Goal: Check status: Check status

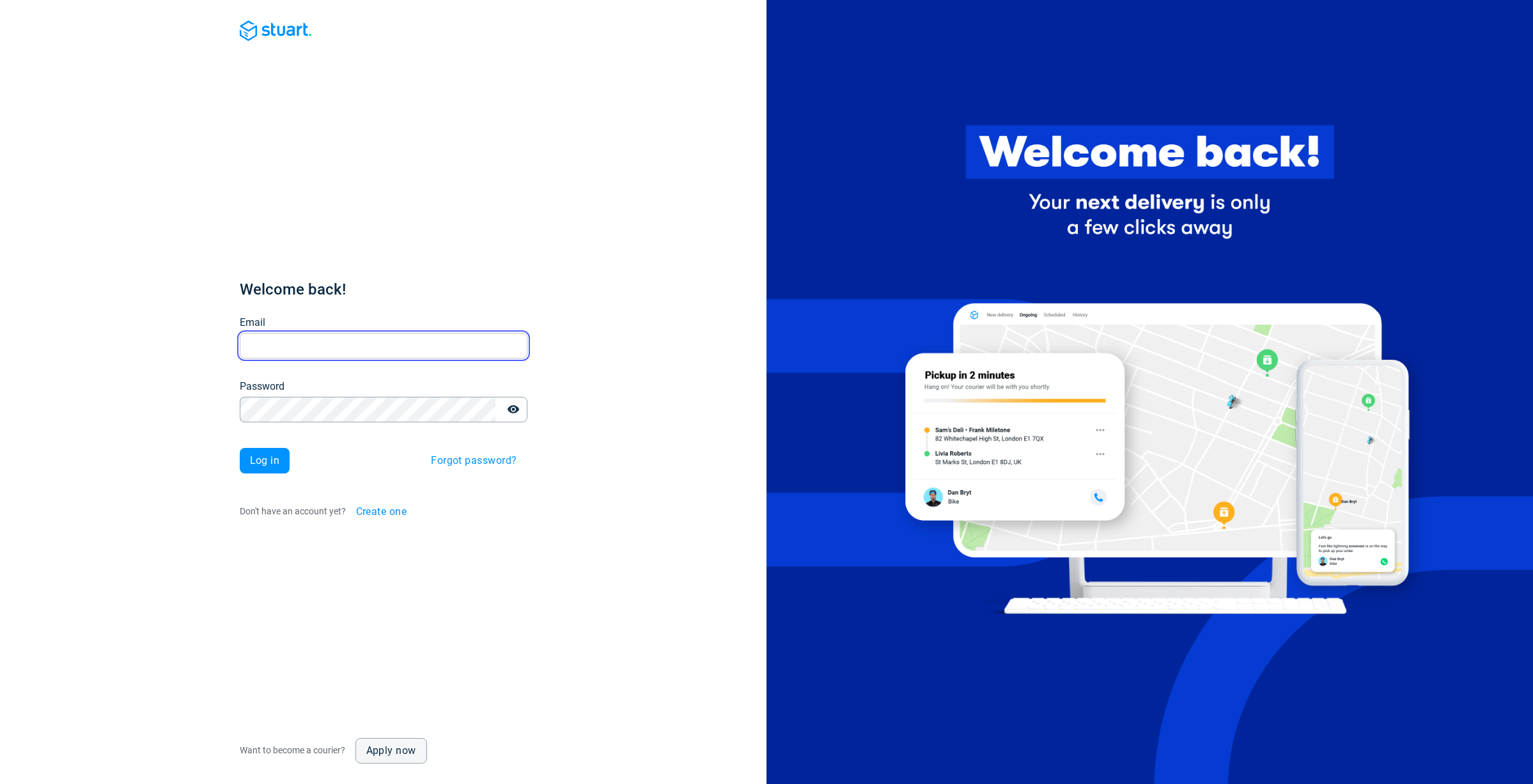
click at [357, 336] on input "Email" at bounding box center [383, 346] width 288 height 25
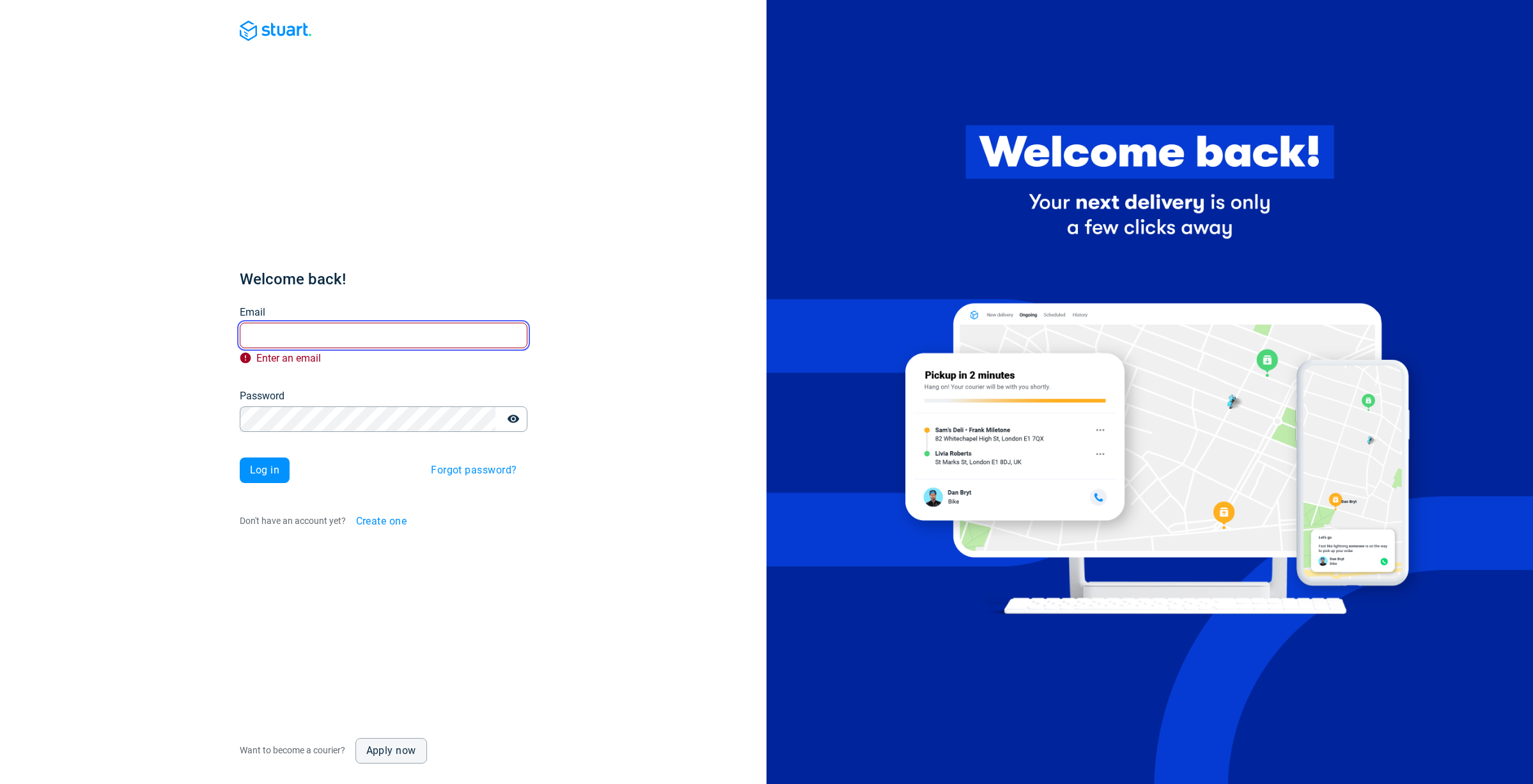
click at [277, 336] on input "Email" at bounding box center [383, 336] width 288 height 25
paste input "x.roussel@stuart.com"
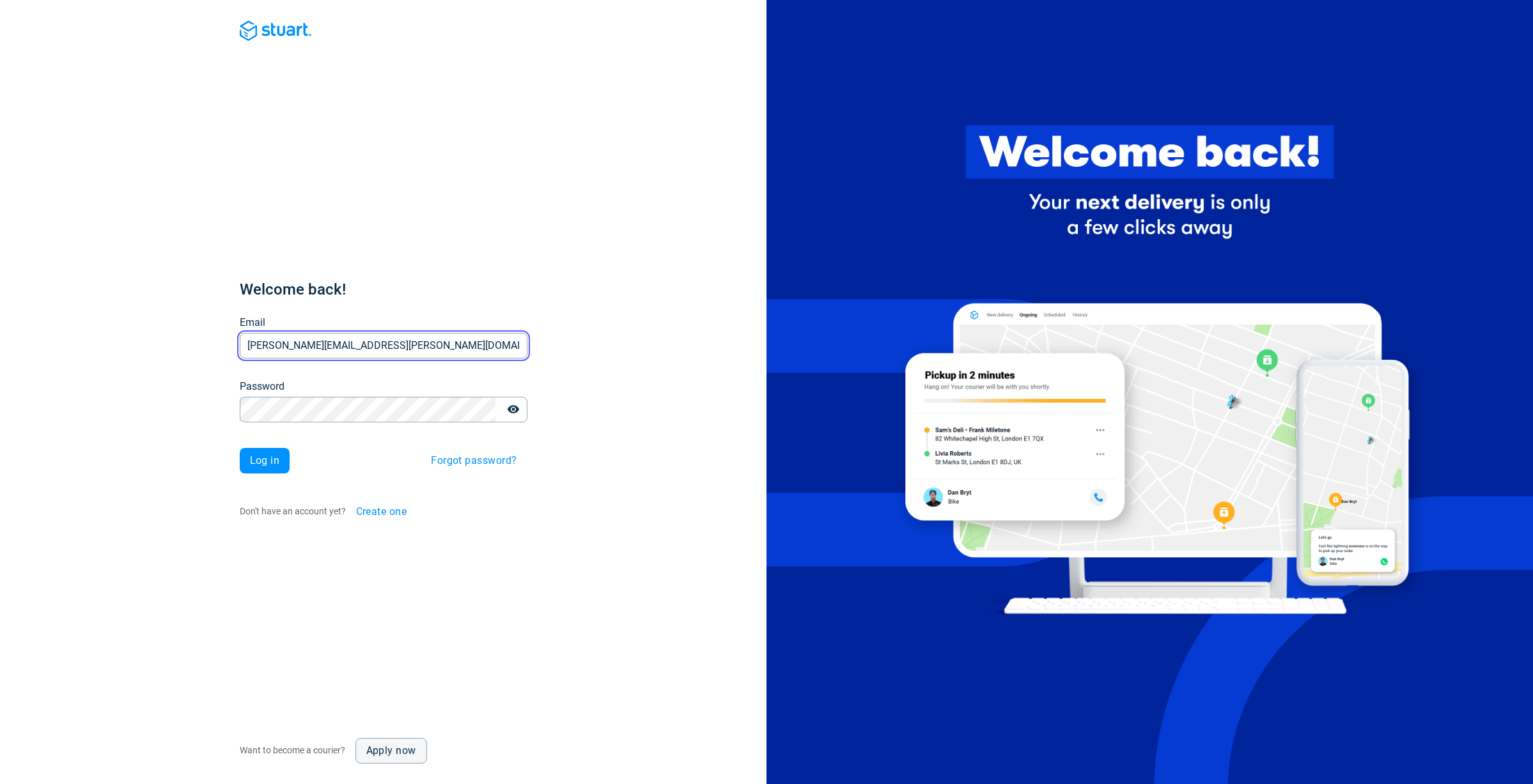
type input "x.roussel@stuart.com"
click at [260, 460] on span "Log in" at bounding box center [265, 461] width 30 height 10
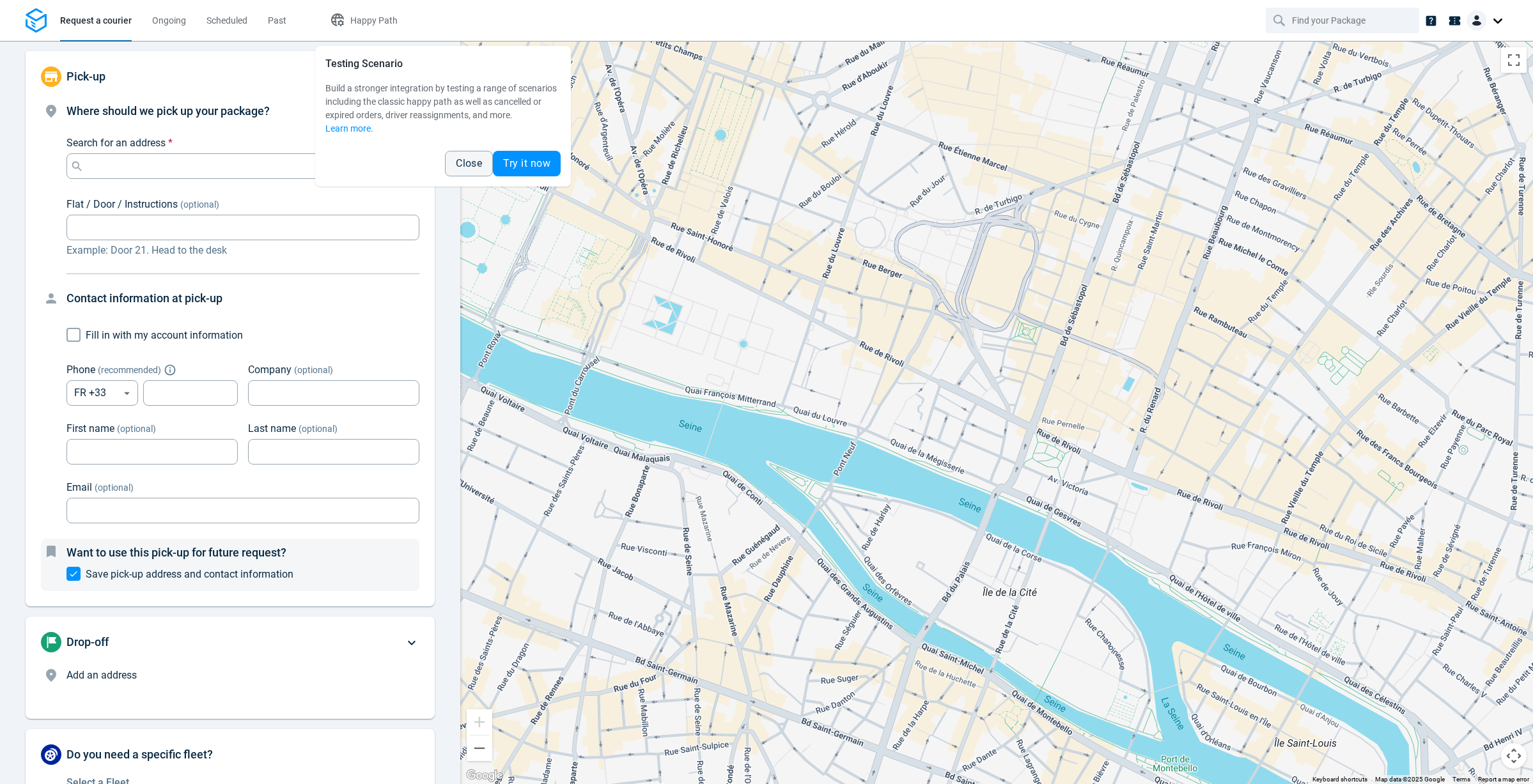
drag, startPoint x: 468, startPoint y: 168, endPoint x: 424, endPoint y: 164, distance: 44.2
click at [468, 168] on span "Close" at bounding box center [469, 164] width 26 height 10
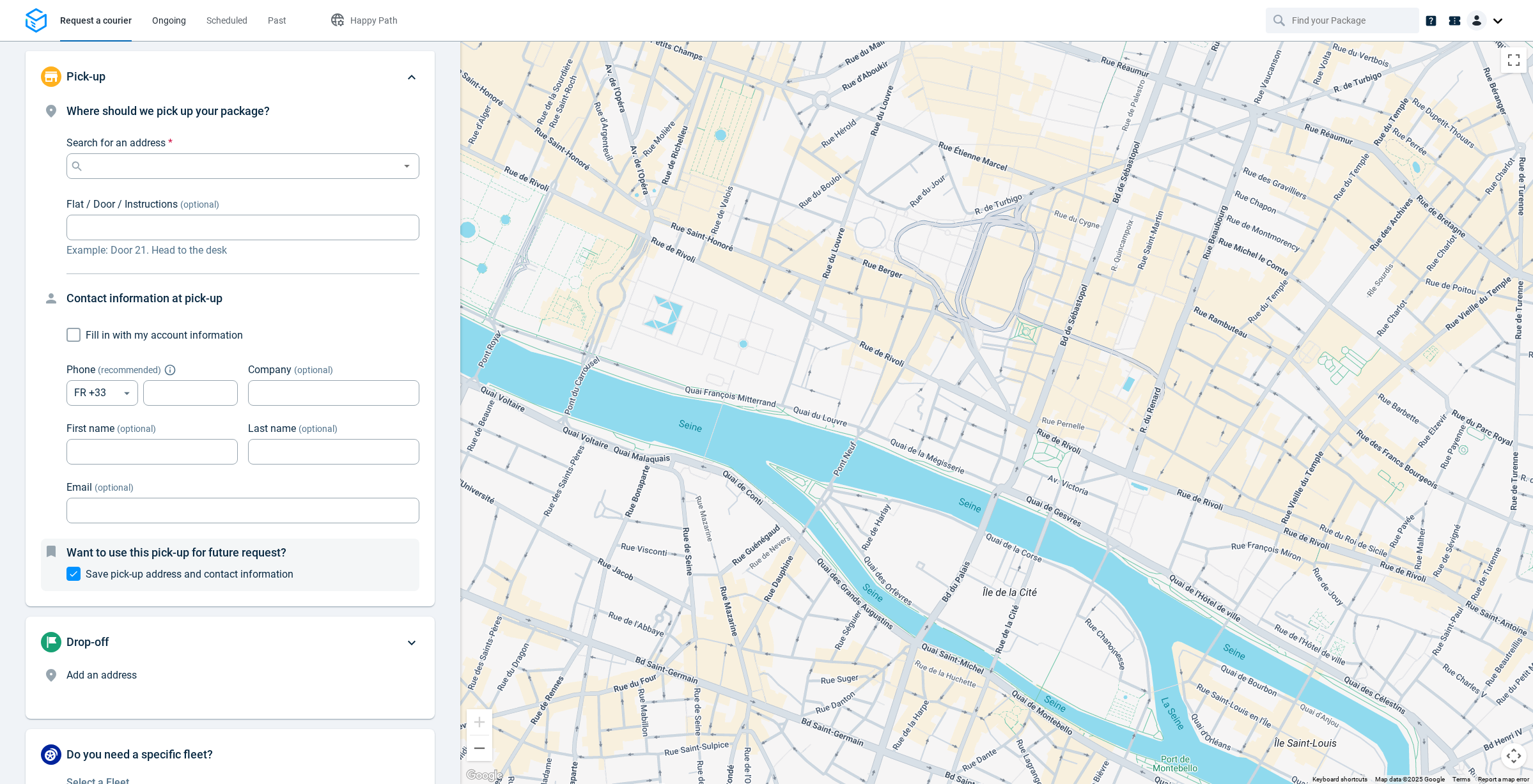
click at [169, 16] on span "Ongoing" at bounding box center [169, 20] width 34 height 10
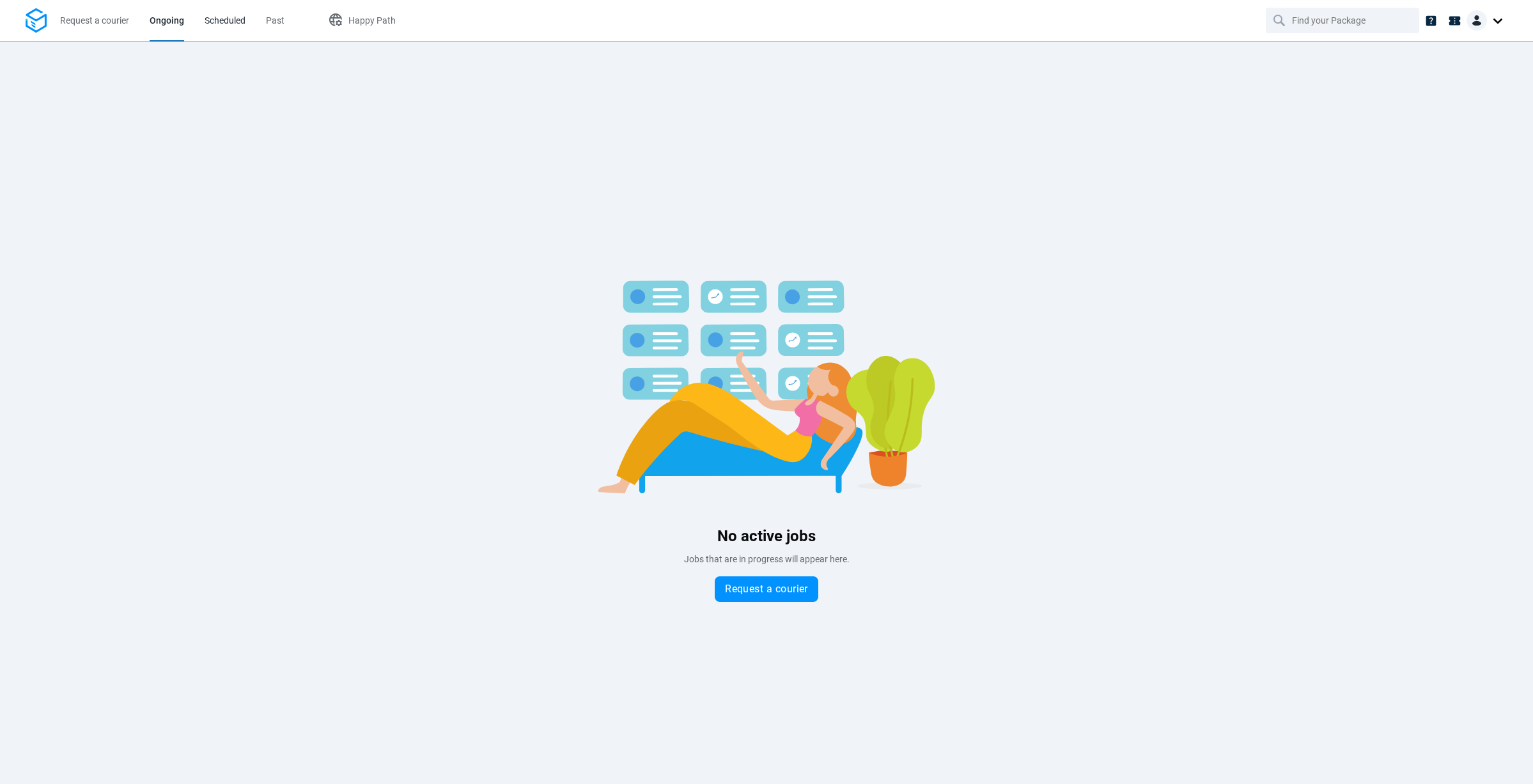
click at [226, 20] on span "Scheduled" at bounding box center [225, 20] width 41 height 10
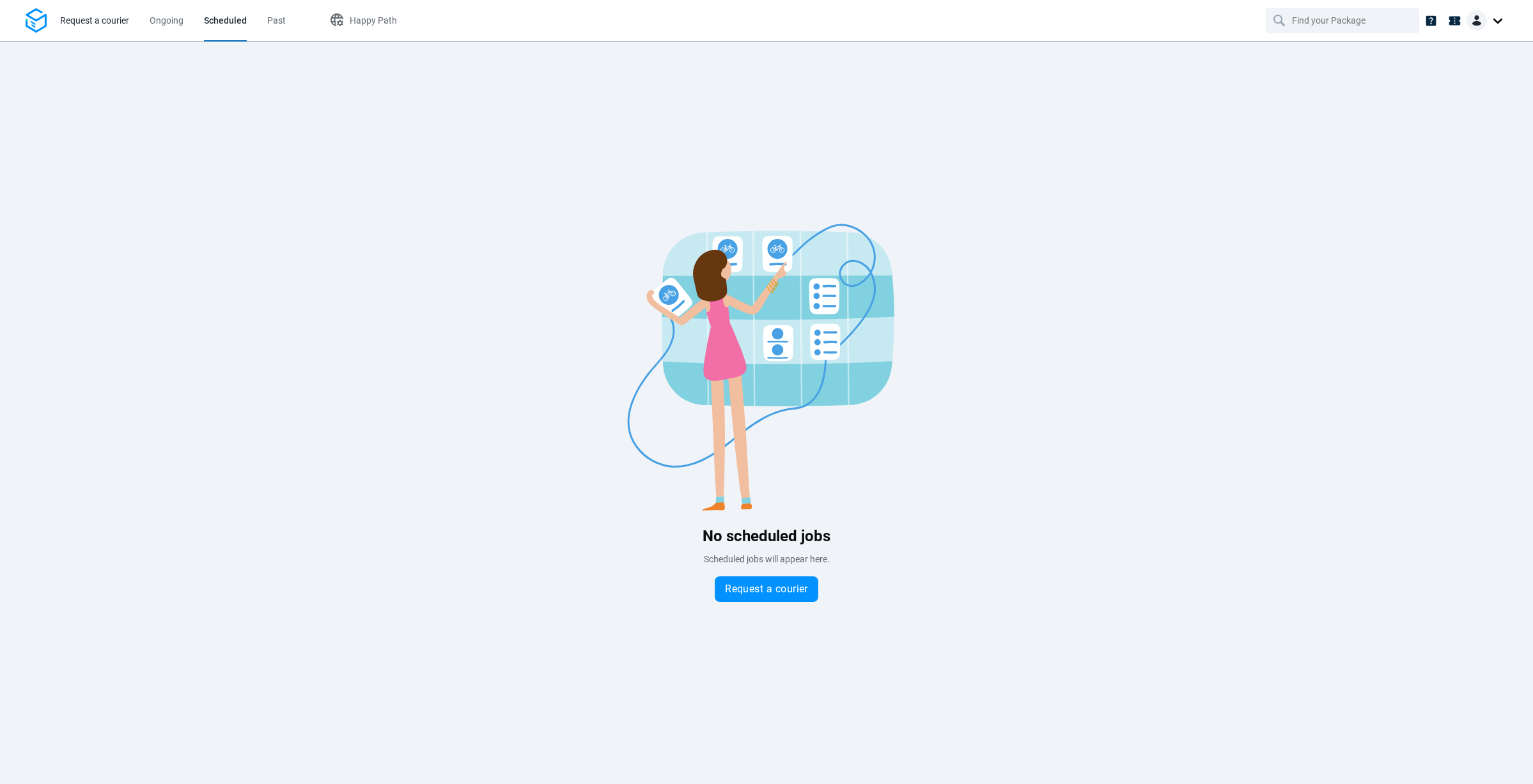
click at [96, 21] on span "Request a courier" at bounding box center [95, 20] width 69 height 10
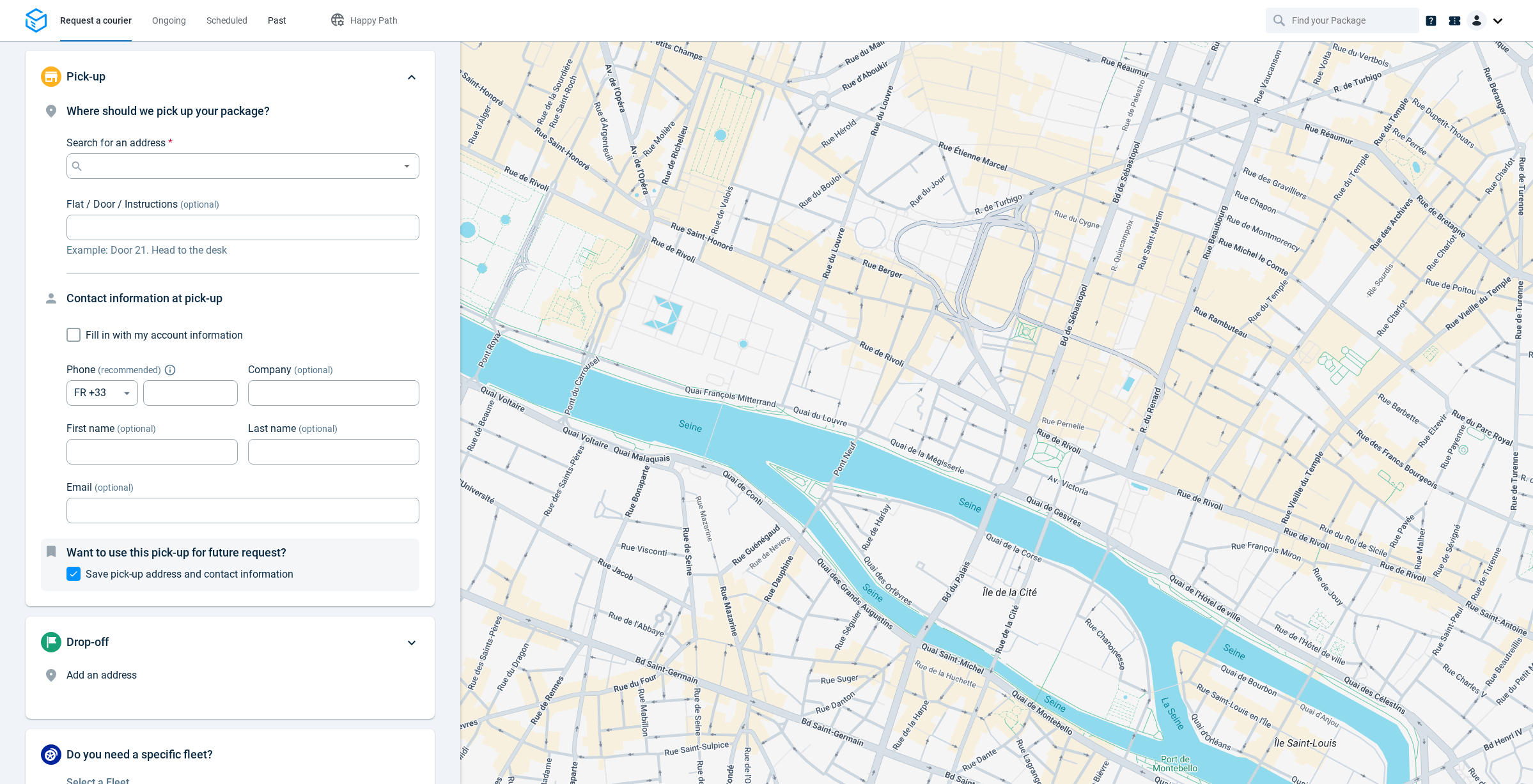
click at [279, 25] on span "Past" at bounding box center [277, 20] width 19 height 10
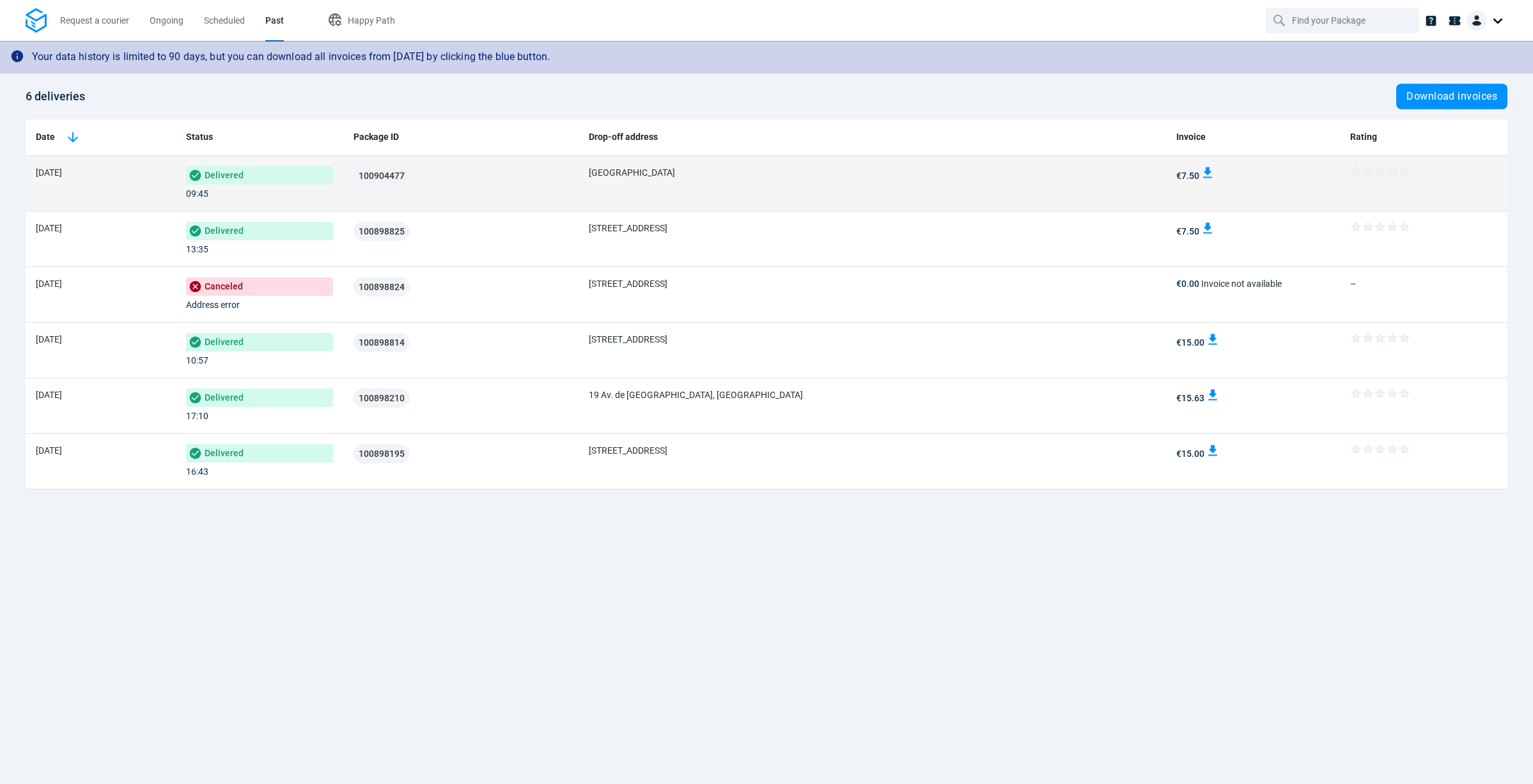
click at [116, 179] on td "[DATE]" at bounding box center [100, 184] width 150 height 56
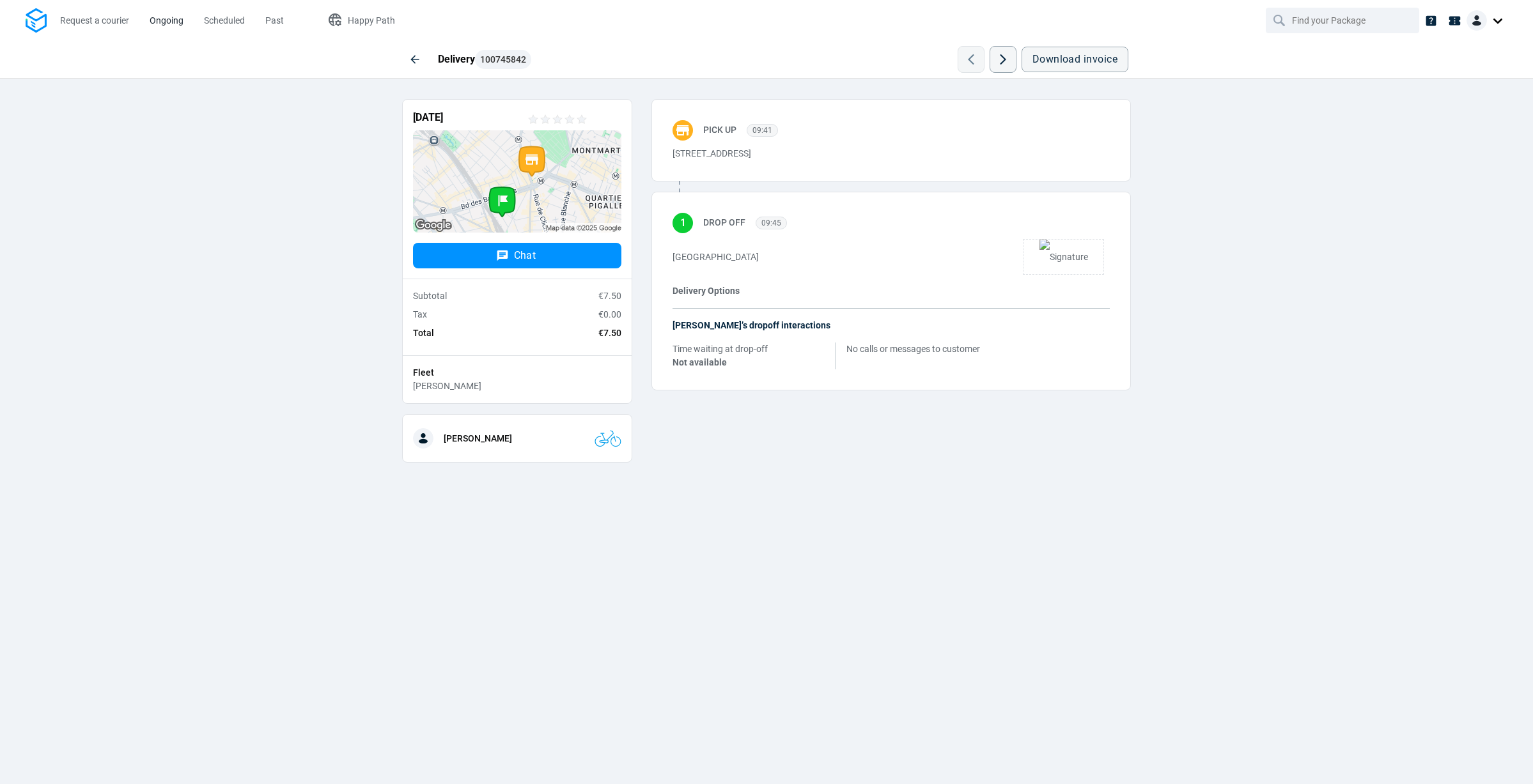
click at [152, 14] on span "Ongoing" at bounding box center [166, 21] width 34 height 14
